Goal: Task Accomplishment & Management: Use online tool/utility

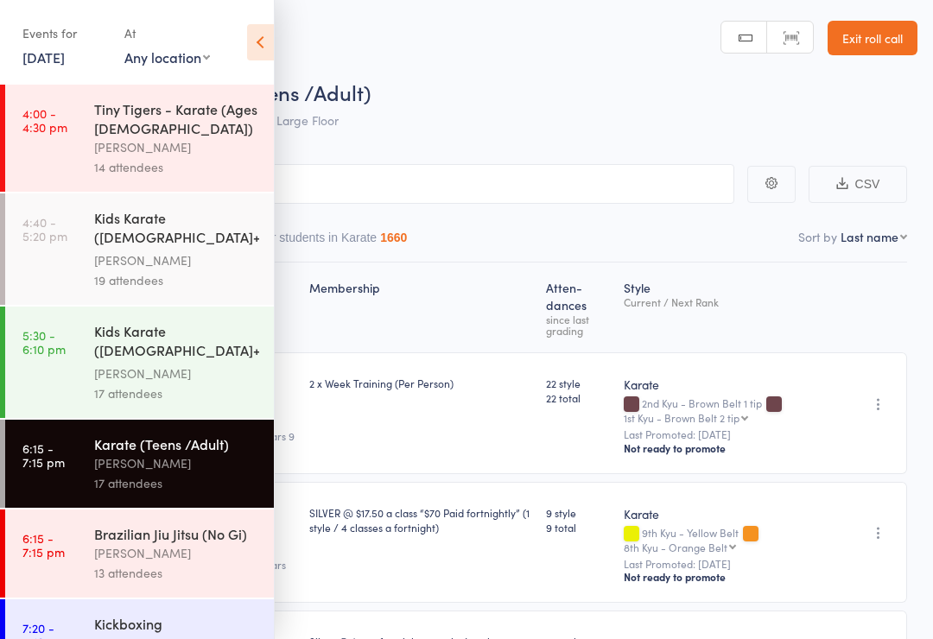
click at [197, 130] on div "Tiny Tigers - Karate (Ages [DEMOGRAPHIC_DATA])" at bounding box center [176, 118] width 165 height 38
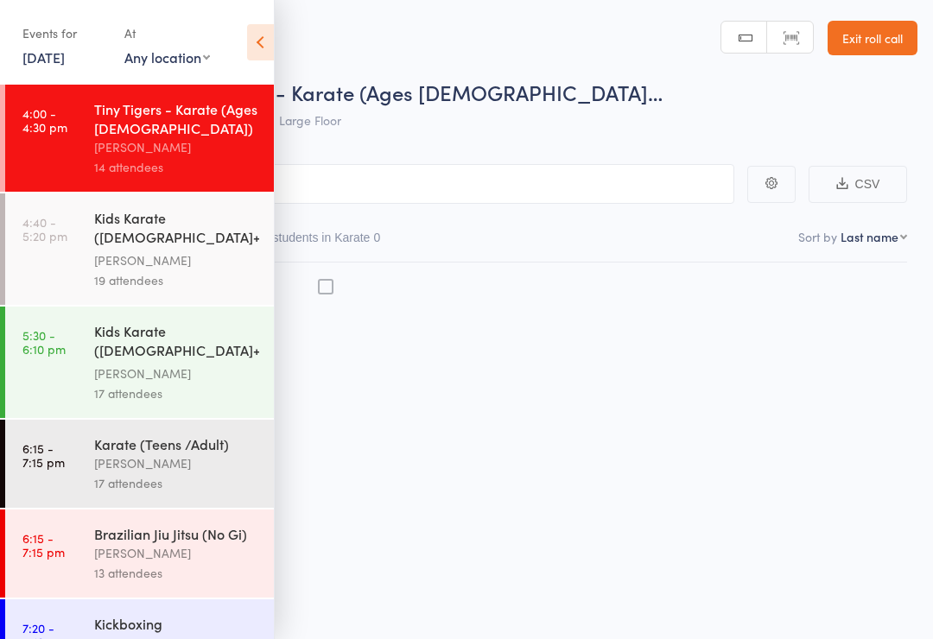
click at [65, 62] on link "[DATE]" at bounding box center [43, 56] width 42 height 19
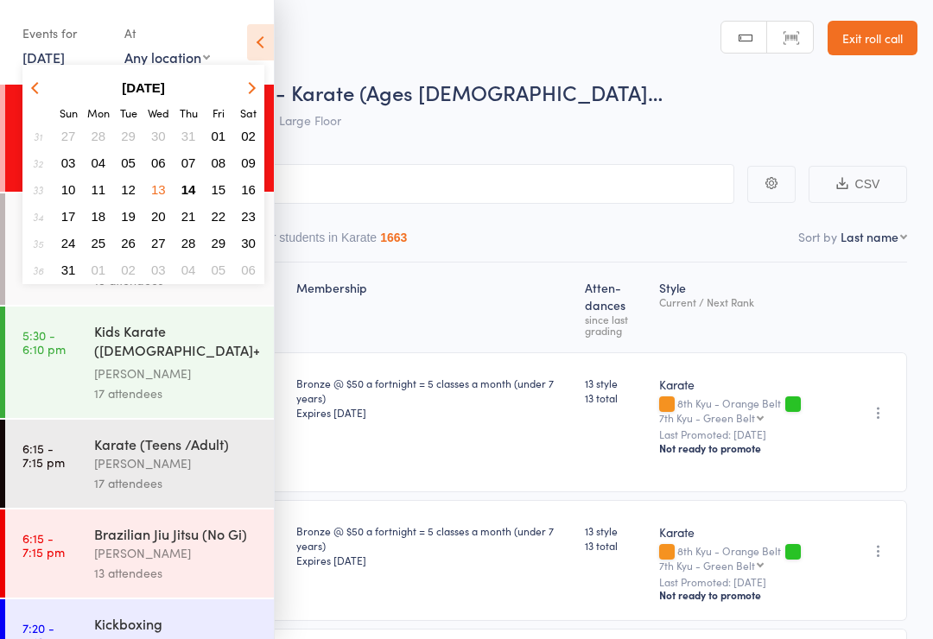
click at [190, 189] on span "14" at bounding box center [188, 189] width 15 height 15
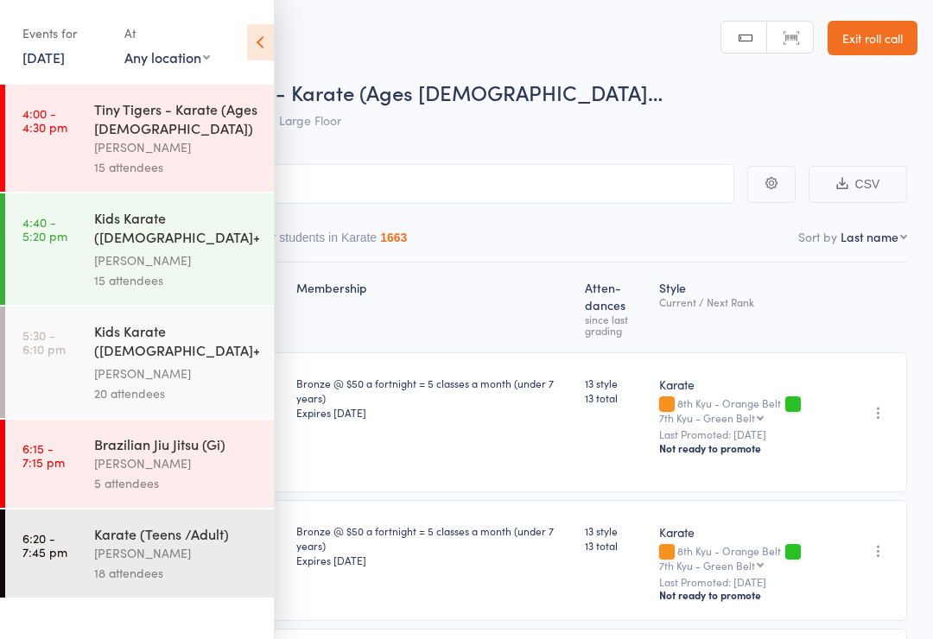
click at [231, 137] on div "Tiny Tigers - Karate (Ages [DEMOGRAPHIC_DATA])" at bounding box center [176, 118] width 165 height 38
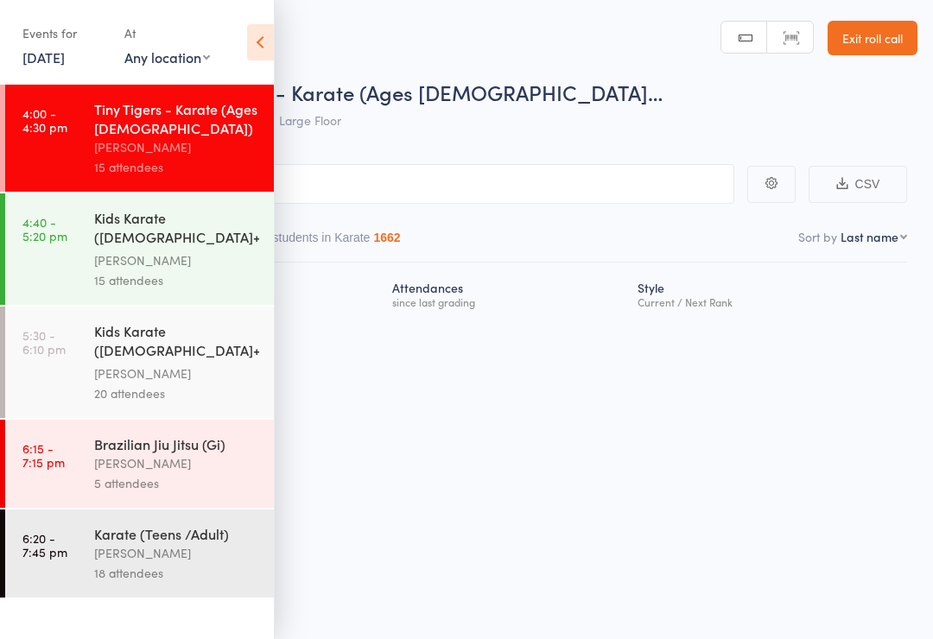
click at [250, 58] on icon at bounding box center [260, 42] width 27 height 36
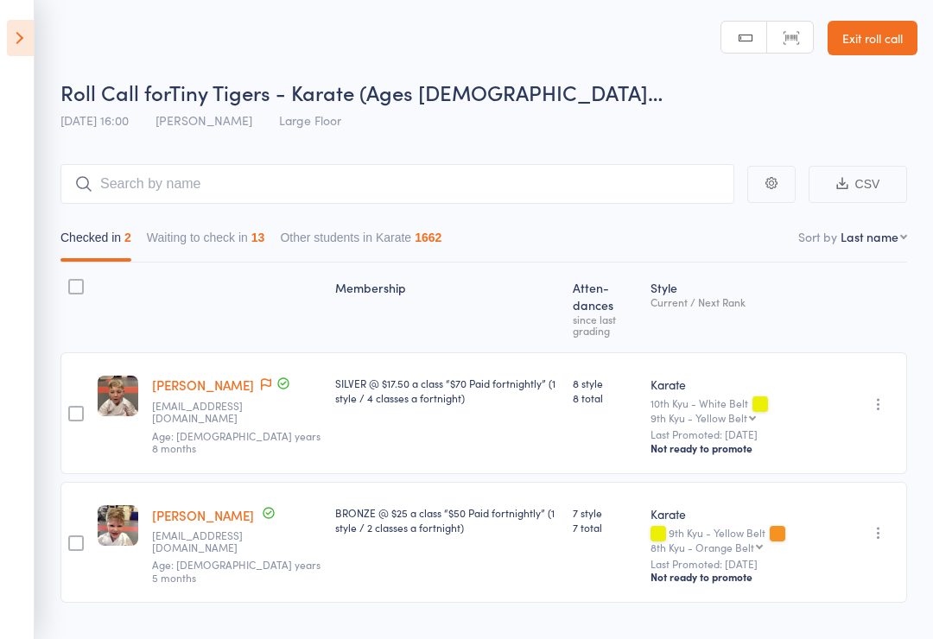
click at [225, 261] on button "Waiting to check in 13" at bounding box center [206, 242] width 118 height 40
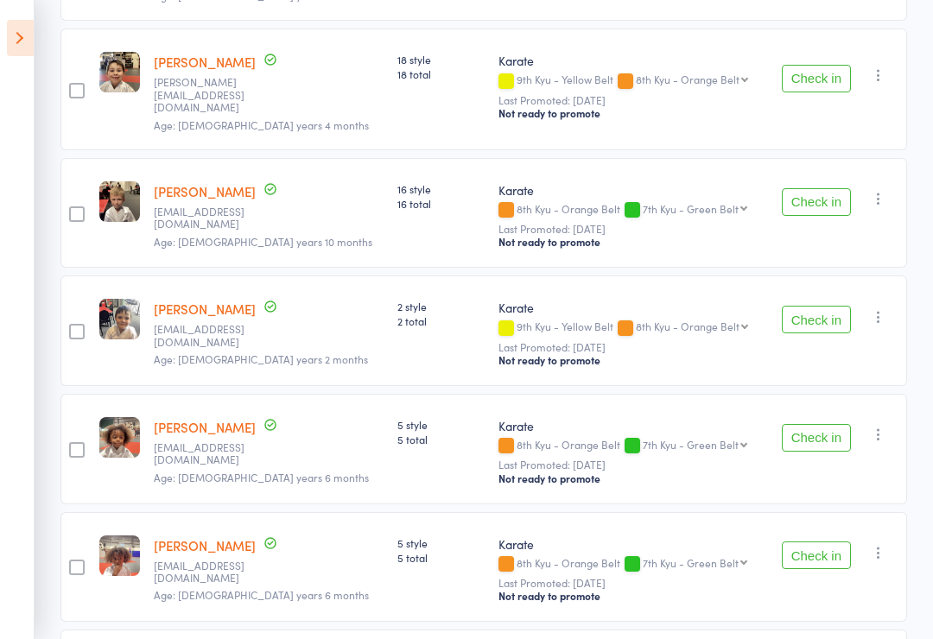
scroll to position [906, 0]
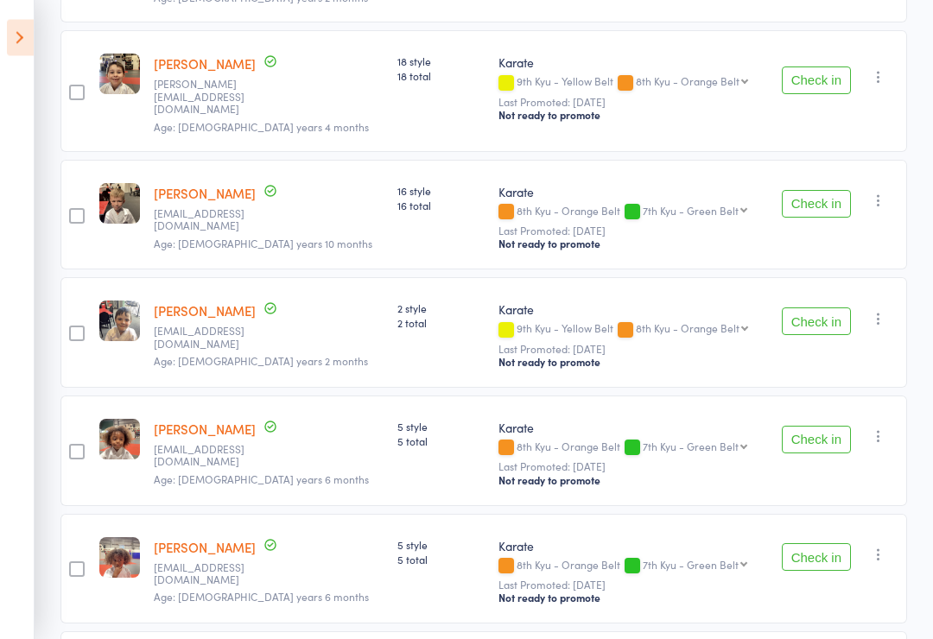
click at [832, 544] on button "Check in" at bounding box center [815, 558] width 69 height 28
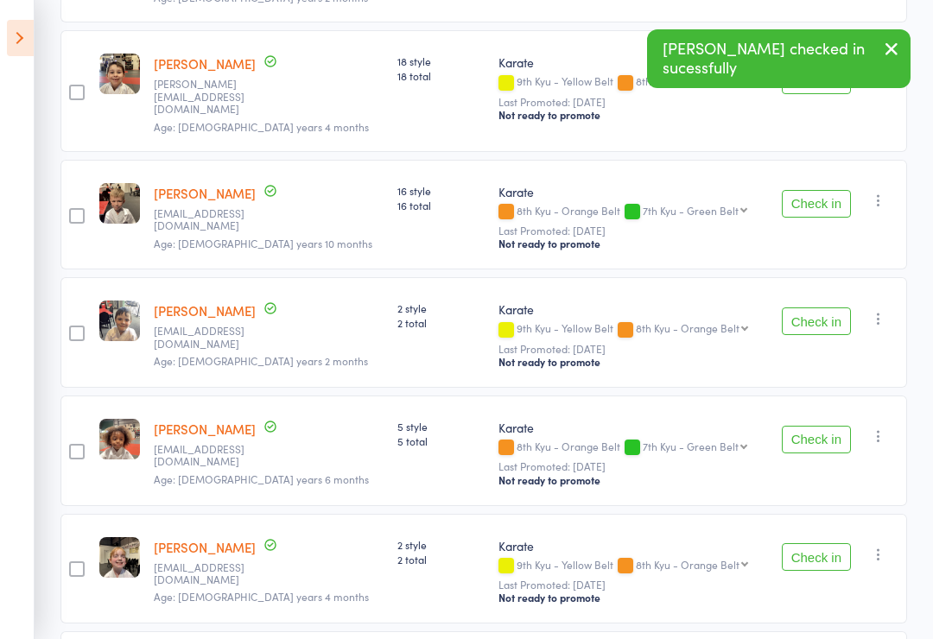
click at [832, 426] on button "Check in" at bounding box center [815, 440] width 69 height 28
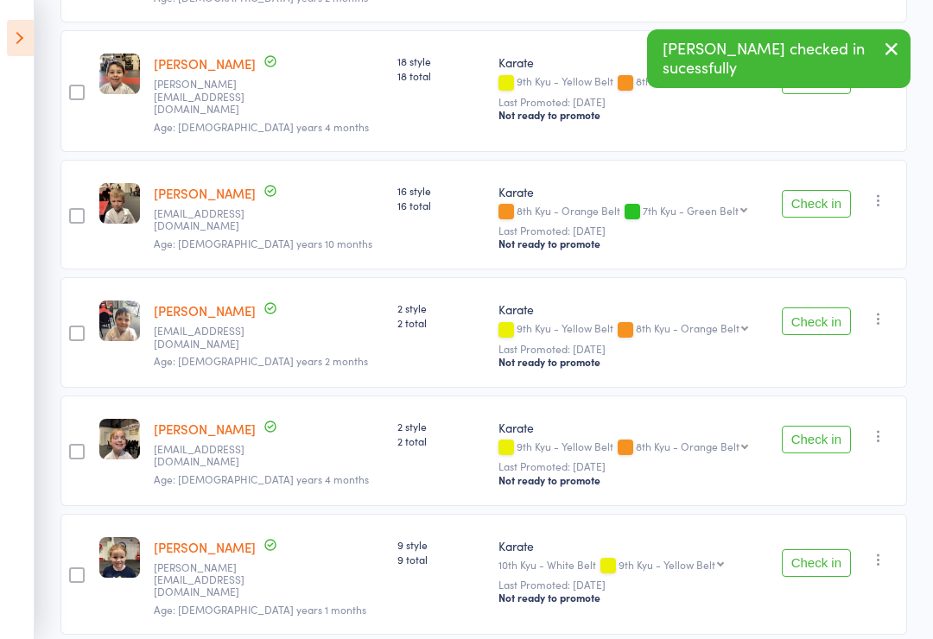
click at [827, 549] on button "Check in" at bounding box center [815, 563] width 69 height 28
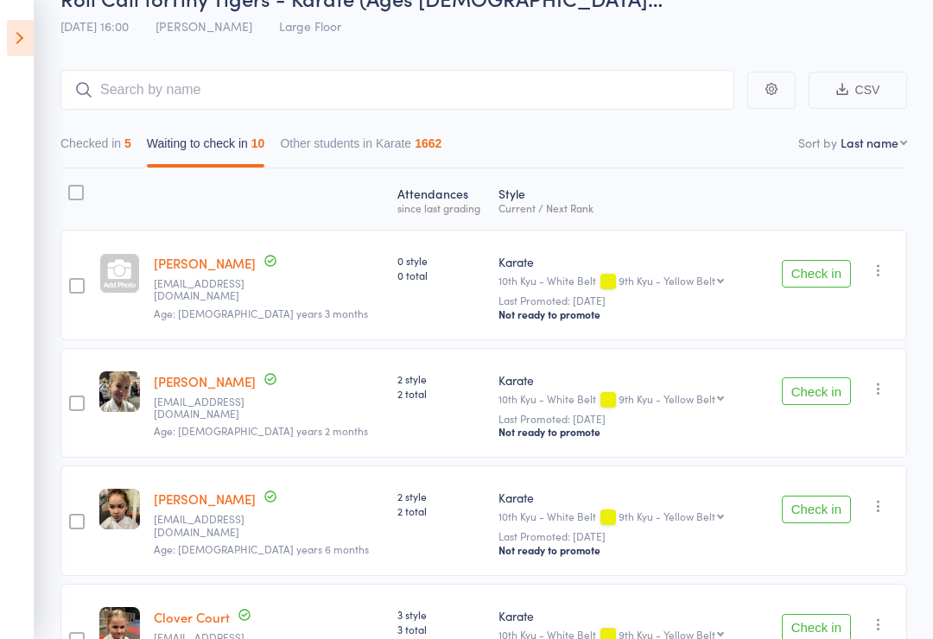
scroll to position [95, 0]
click at [131, 143] on div "5" at bounding box center [127, 143] width 7 height 14
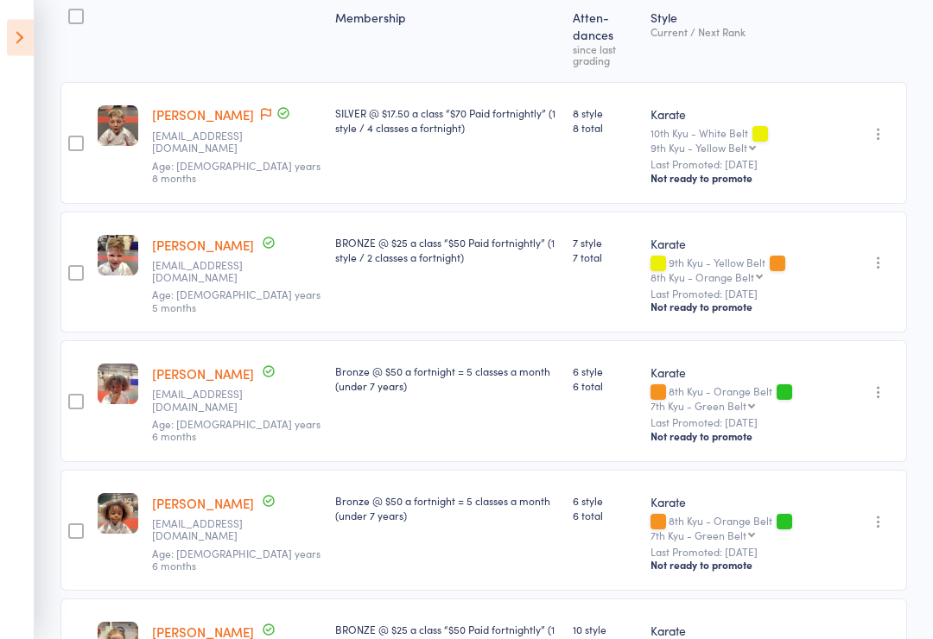
scroll to position [351, 0]
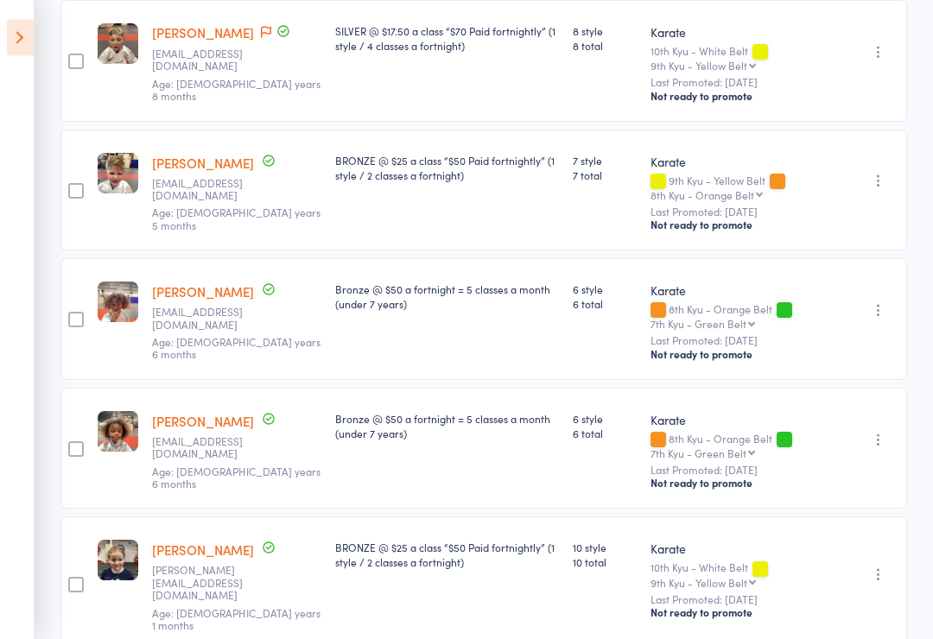
click at [0, 638] on aside "Events for [DATE] [DATE] [DATE] Sun Mon Tue Wed Thu Fri Sat 31 27 28 29 30 31 0…" at bounding box center [17, 319] width 35 height 639
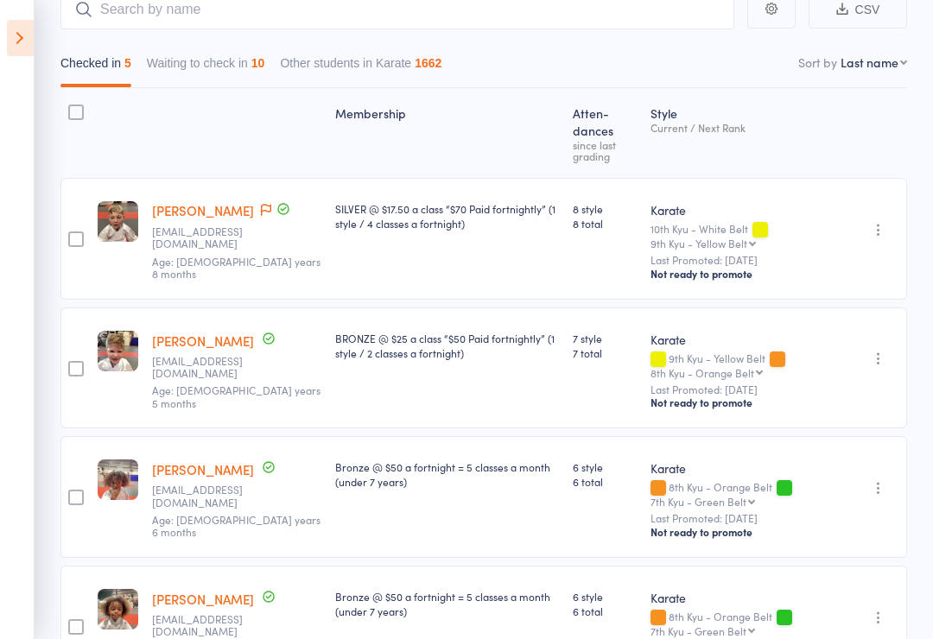
scroll to position [0, 0]
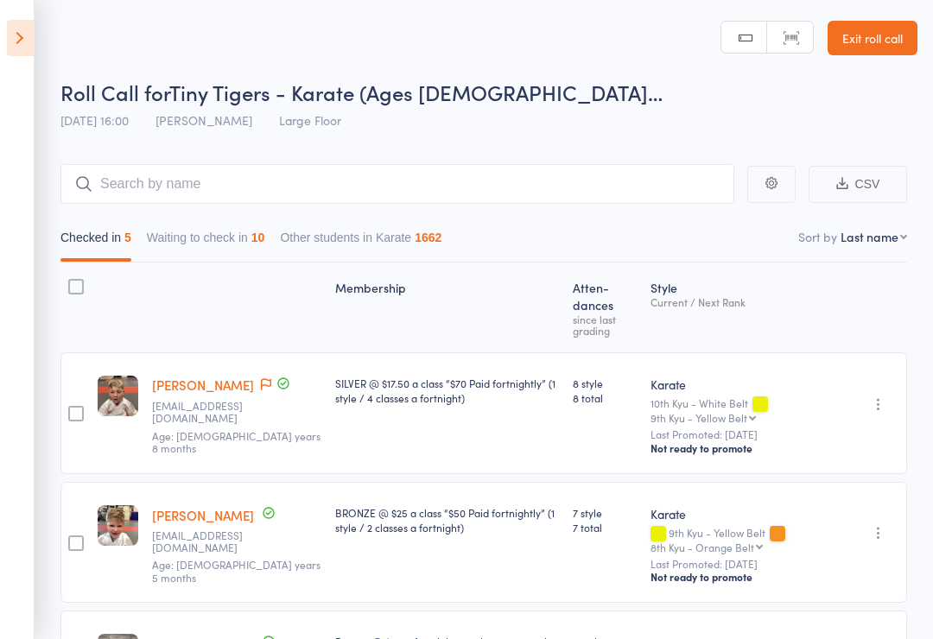
click at [265, 240] on div "10" at bounding box center [258, 238] width 14 height 14
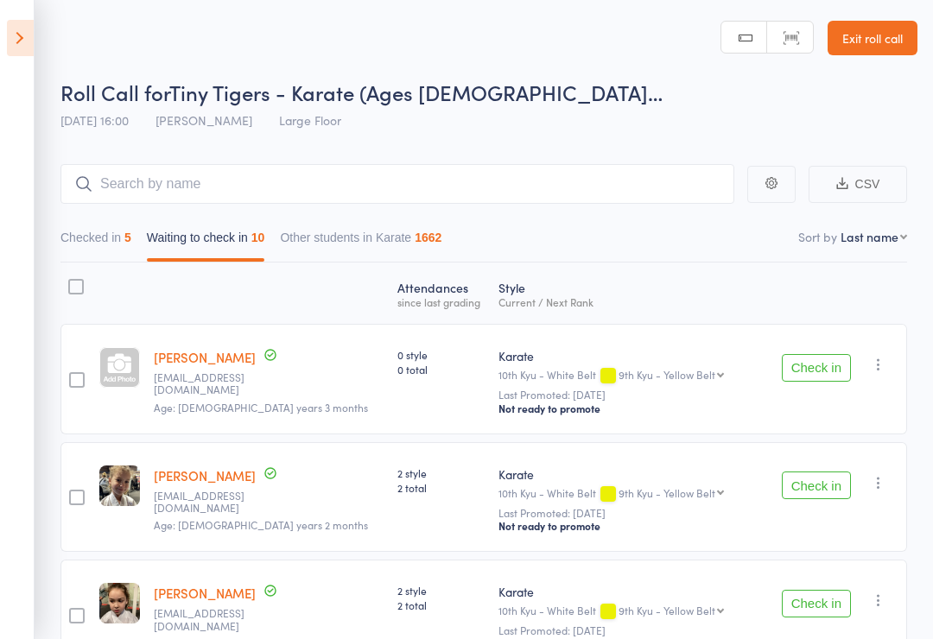
click at [138, 356] on div at bounding box center [119, 367] width 41 height 41
click at [395, 394] on div "0 style 0 total" at bounding box center [440, 379] width 101 height 111
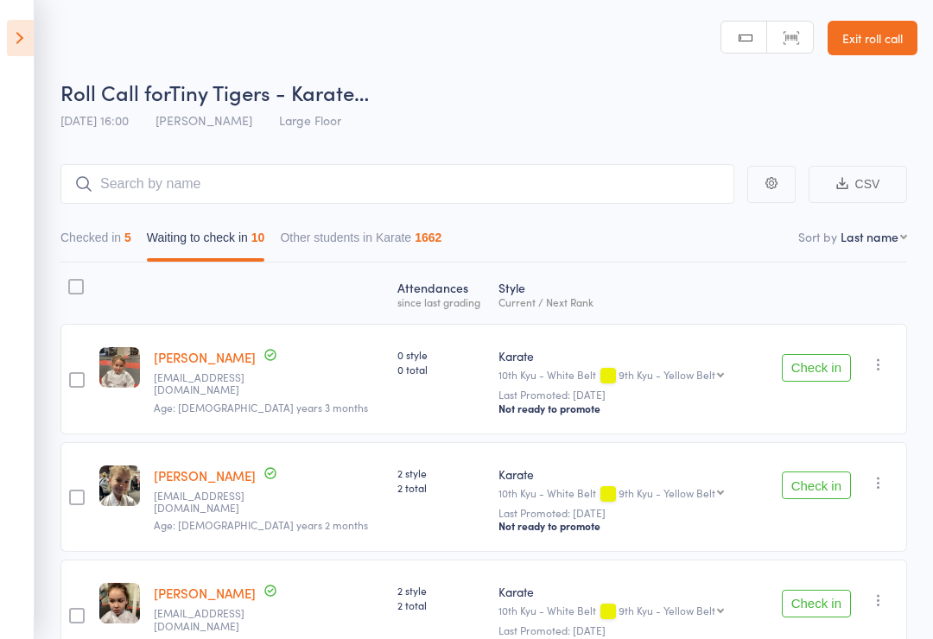
click at [836, 357] on button "Check in" at bounding box center [815, 368] width 69 height 28
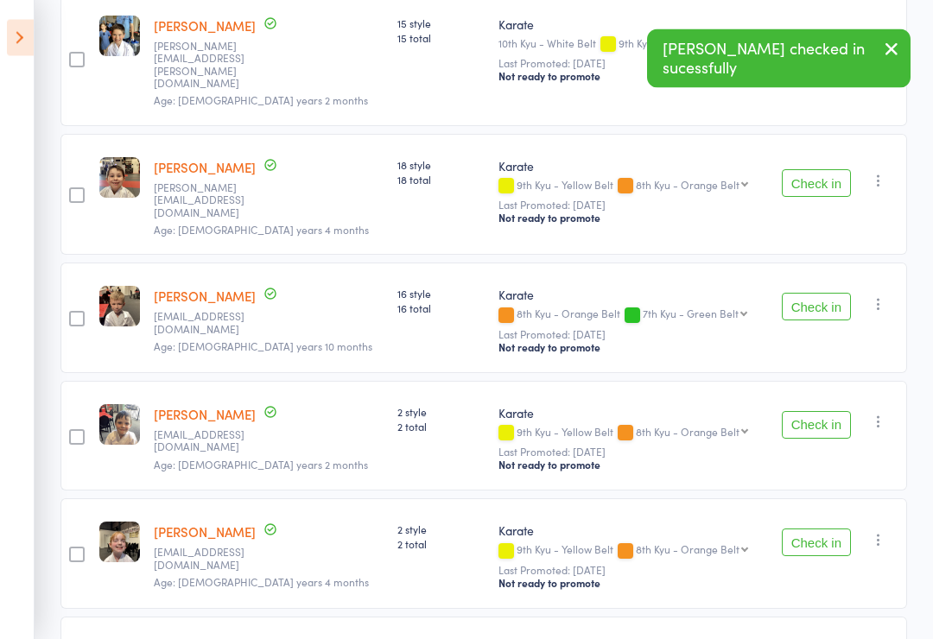
scroll to position [796, 0]
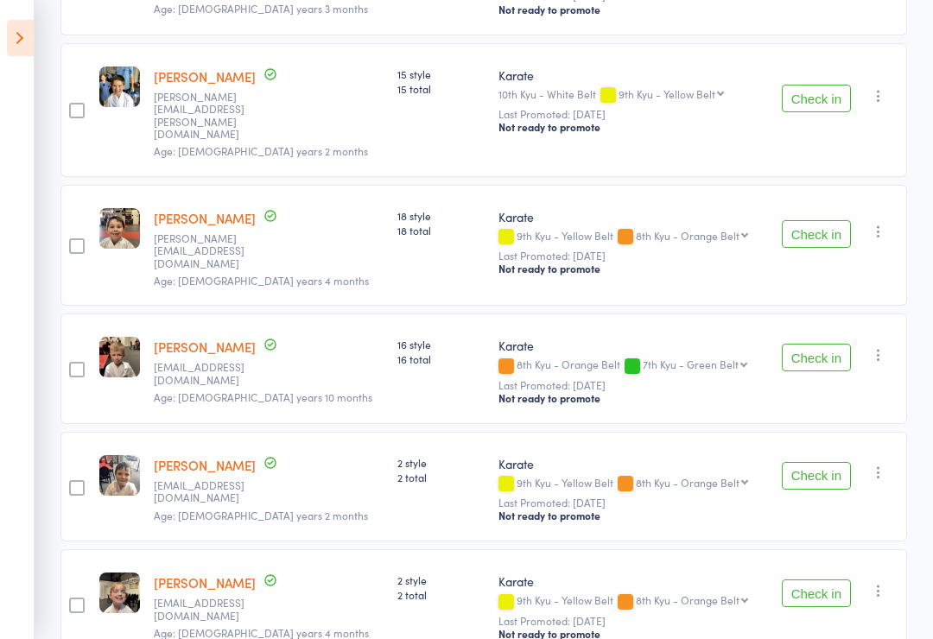
click at [813, 220] on button "Check in" at bounding box center [815, 234] width 69 height 28
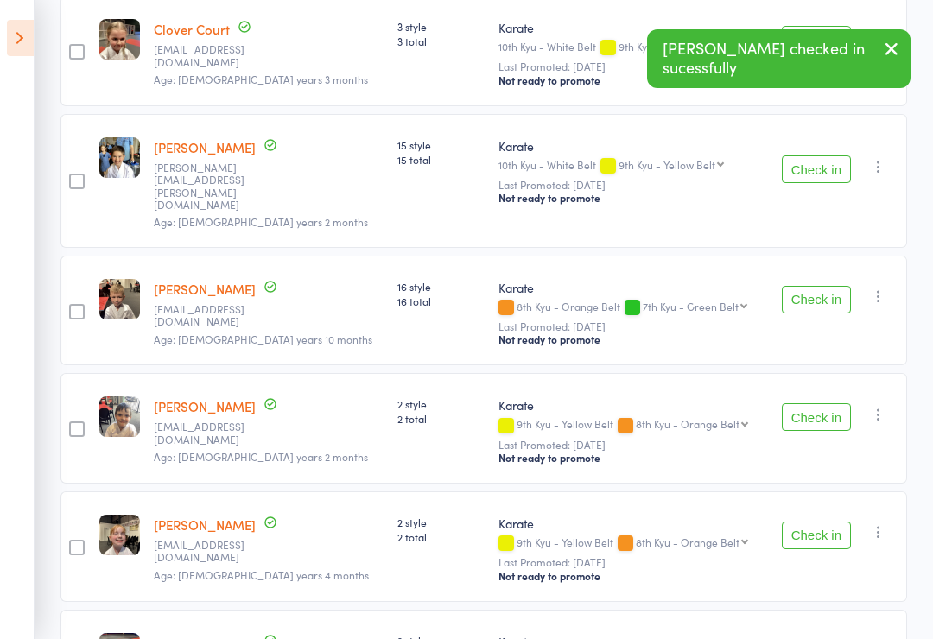
scroll to position [563, 0]
click at [813, 156] on button "Check in" at bounding box center [815, 170] width 69 height 28
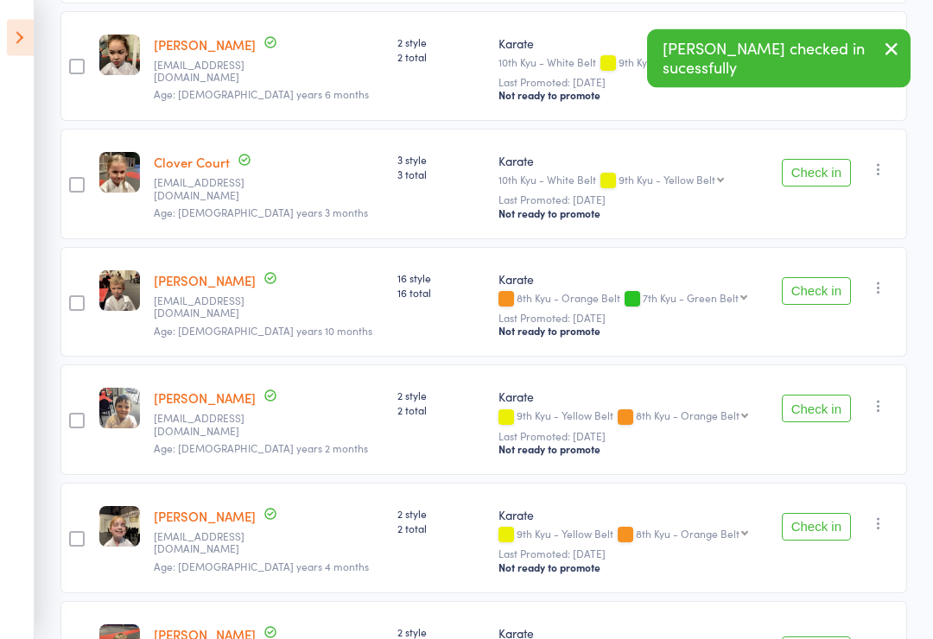
scroll to position [429, 0]
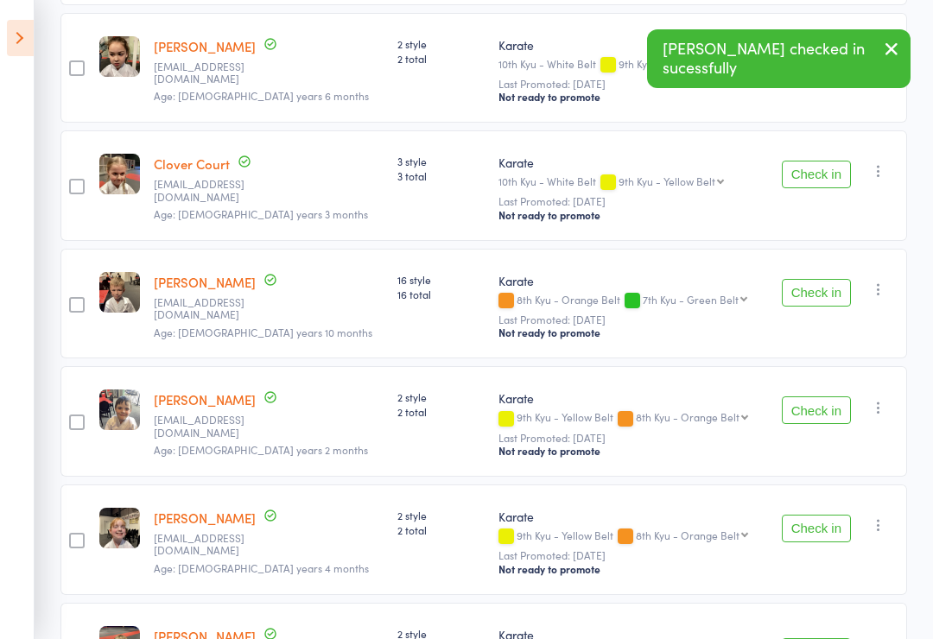
click at [823, 187] on button "Check in" at bounding box center [815, 175] width 69 height 28
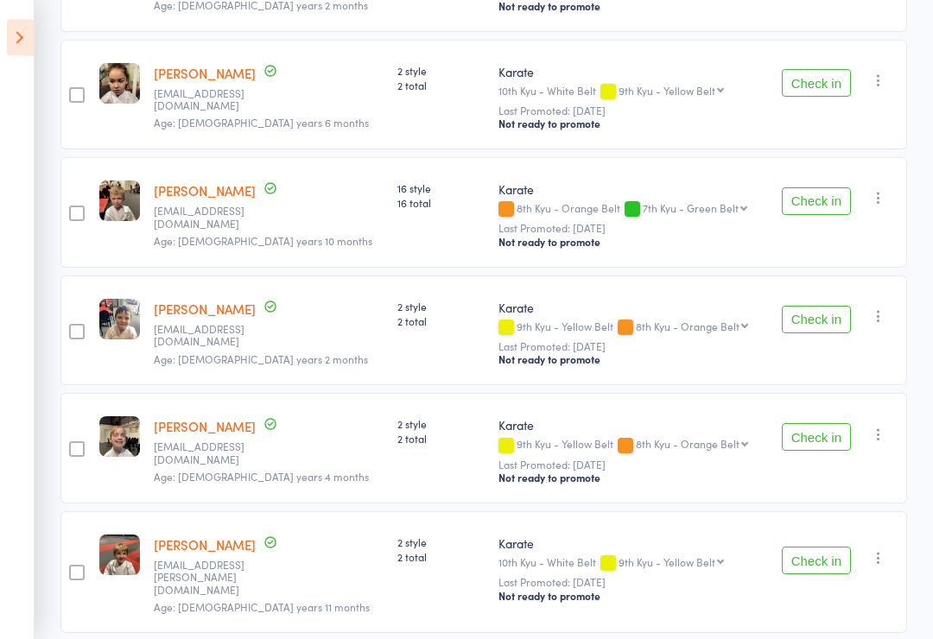
scroll to position [399, 0]
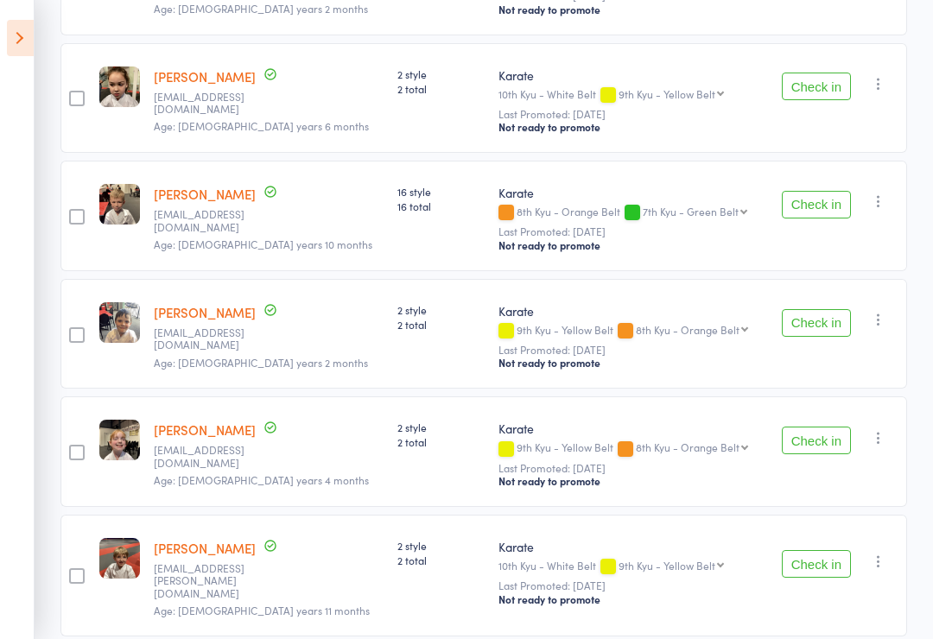
click at [820, 324] on button "Check in" at bounding box center [815, 323] width 69 height 28
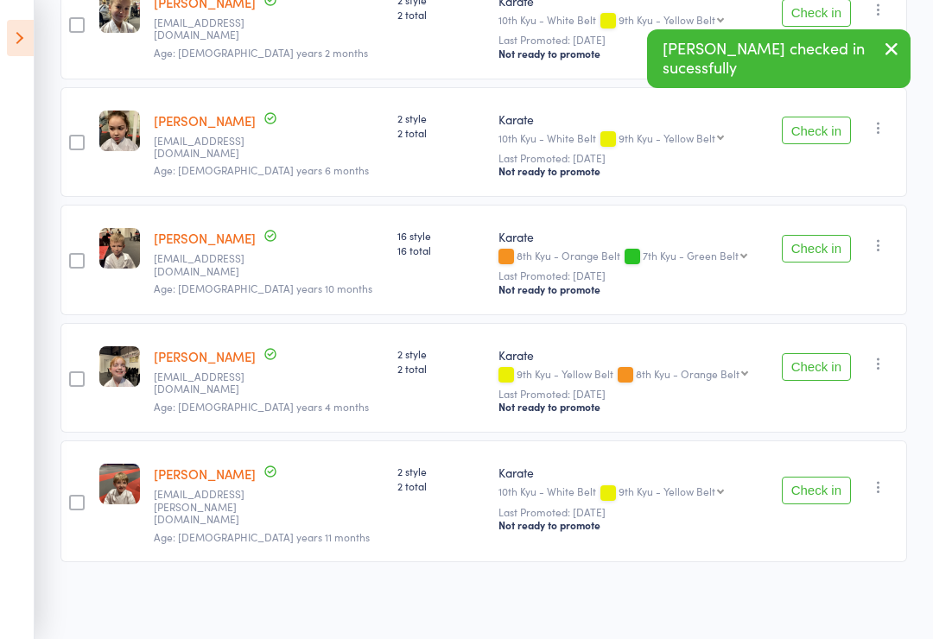
scroll to position [322, 0]
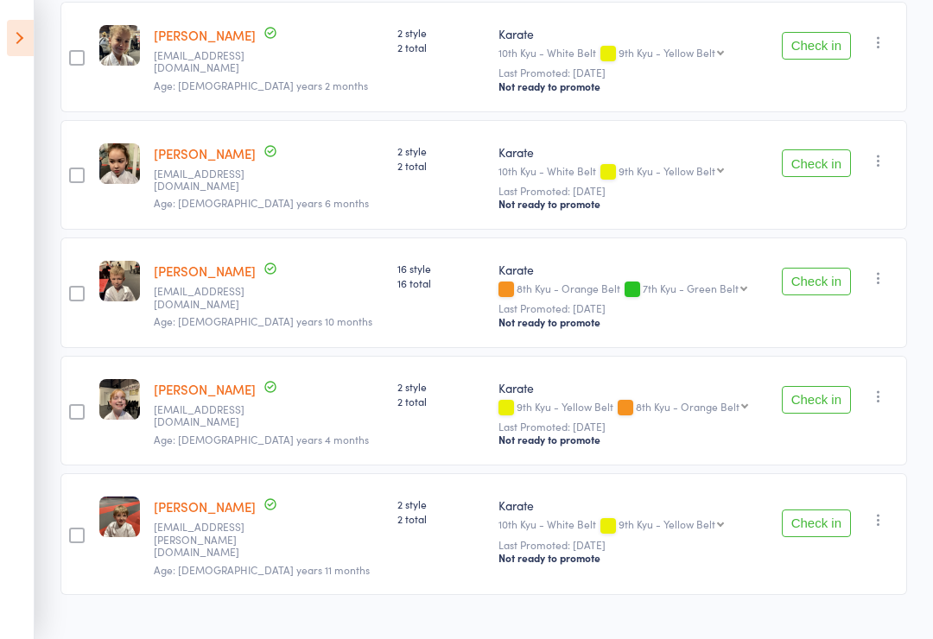
click at [840, 408] on button "Check in" at bounding box center [815, 400] width 69 height 28
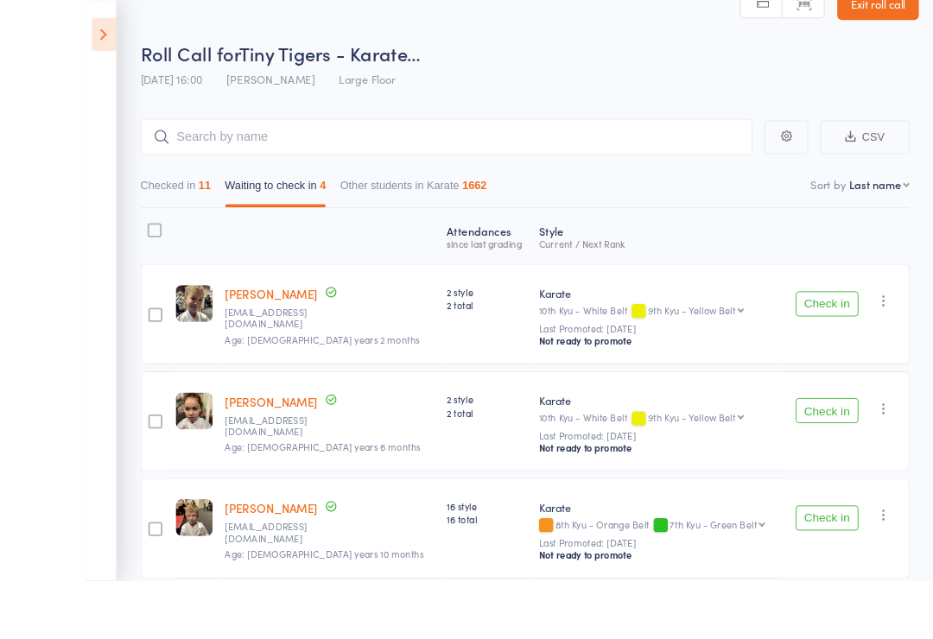
scroll to position [68, 0]
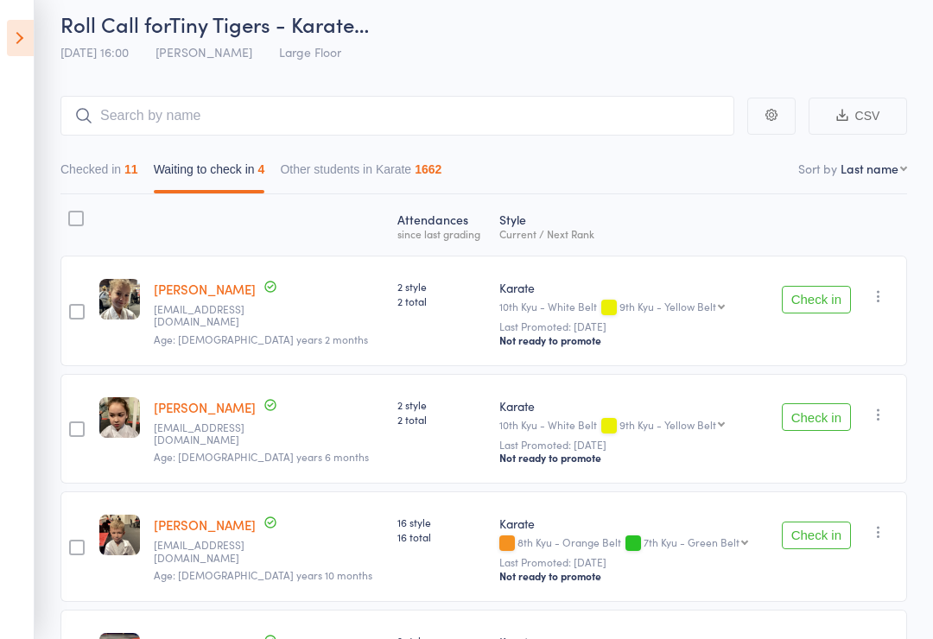
click at [838, 291] on button "Check in" at bounding box center [815, 300] width 69 height 28
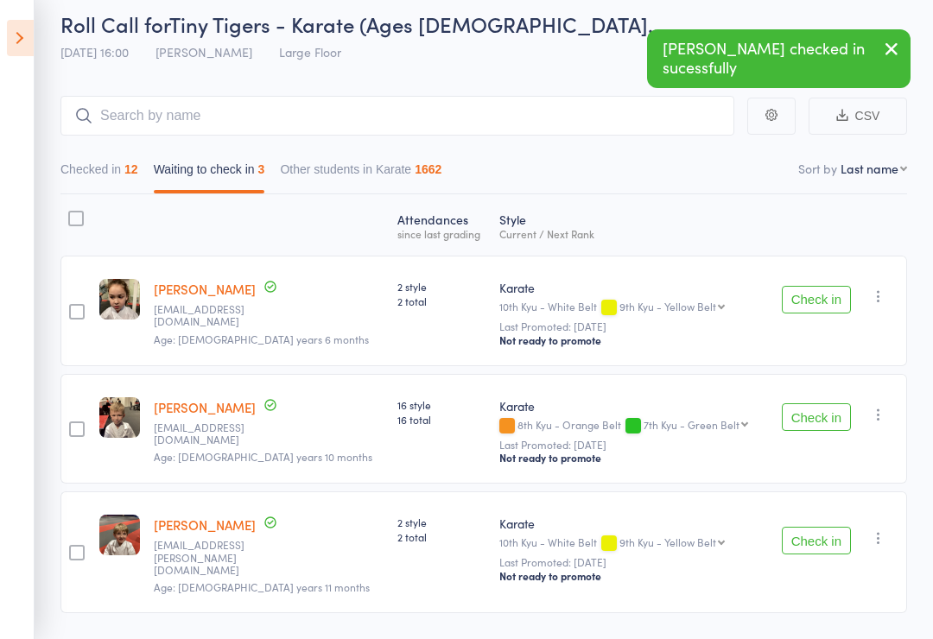
click at [825, 311] on button "Check in" at bounding box center [815, 300] width 69 height 28
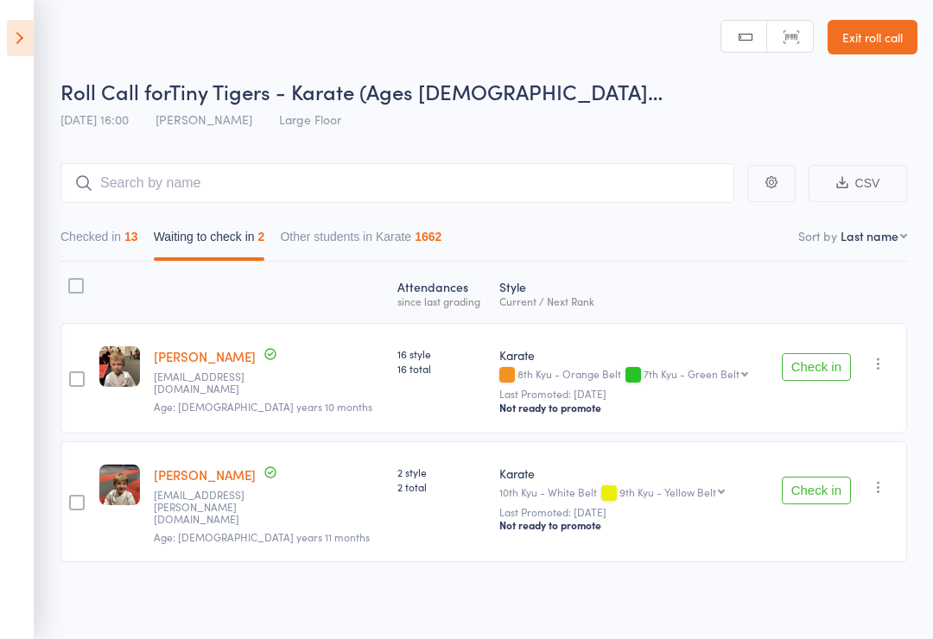
scroll to position [0, 0]
